Goal: Information Seeking & Learning: Learn about a topic

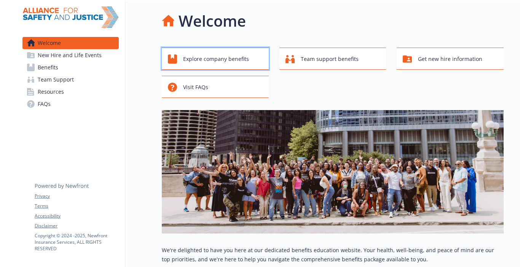
click at [205, 59] on span "Explore company benefits" at bounding box center [216, 59] width 66 height 14
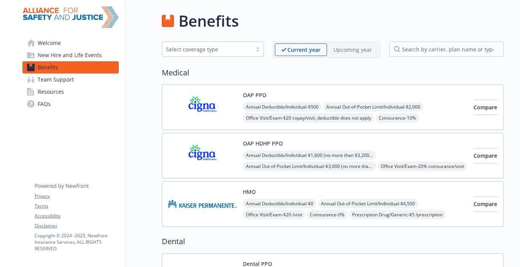
click at [204, 115] on img at bounding box center [202, 107] width 68 height 32
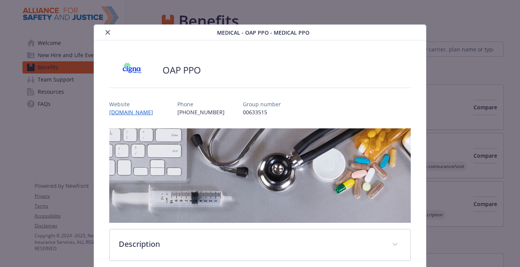
scroll to position [23, 0]
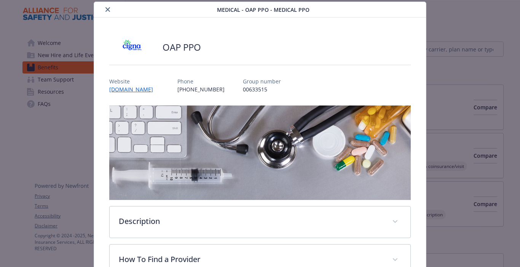
click at [406, 42] on div "OAP PPO" at bounding box center [259, 47] width 301 height 23
